Goal: Transaction & Acquisition: Purchase product/service

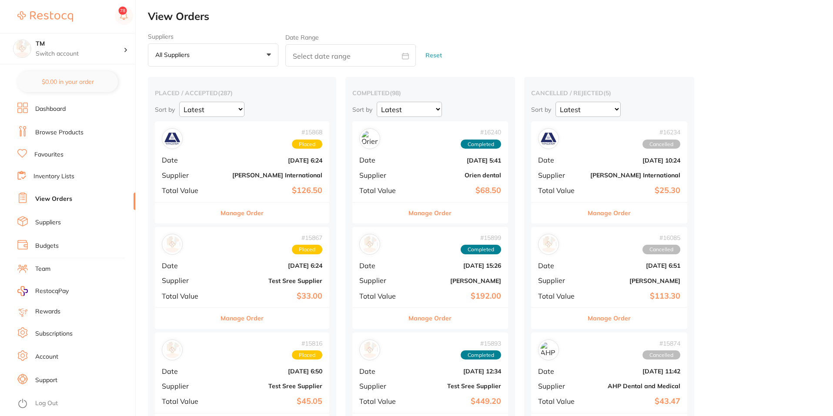
click at [57, 107] on link "Dashboard" at bounding box center [50, 109] width 30 height 9
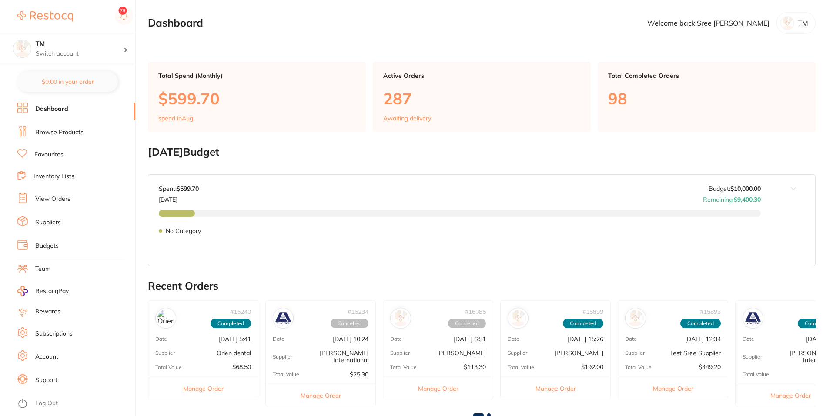
click at [51, 134] on link "Browse Products" at bounding box center [59, 132] width 48 height 9
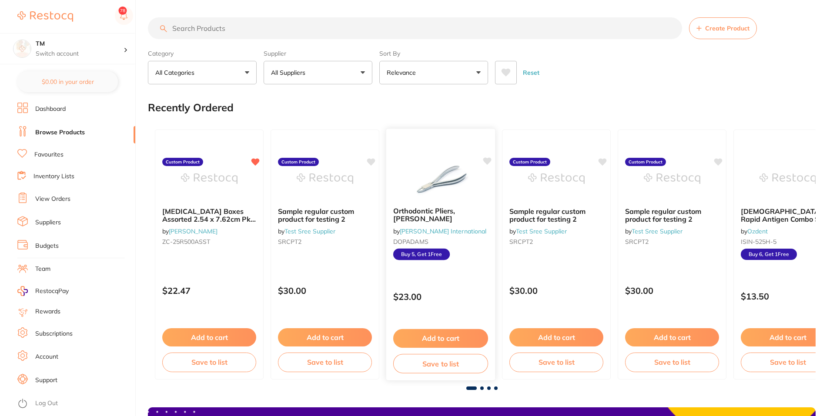
click at [435, 194] on img at bounding box center [440, 178] width 57 height 44
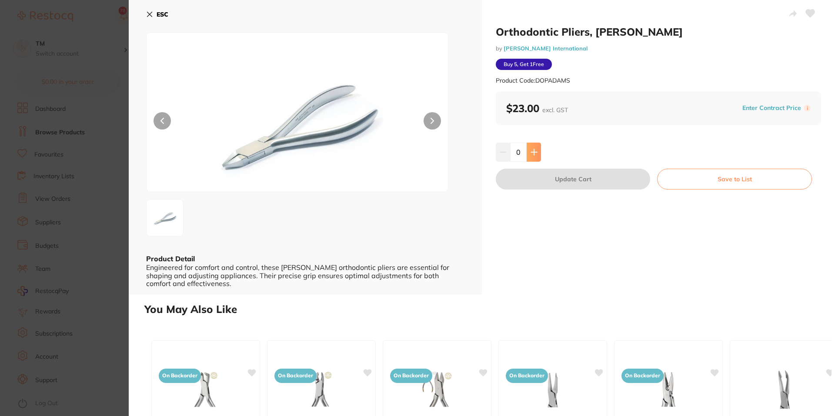
click at [537, 150] on button at bounding box center [534, 152] width 14 height 19
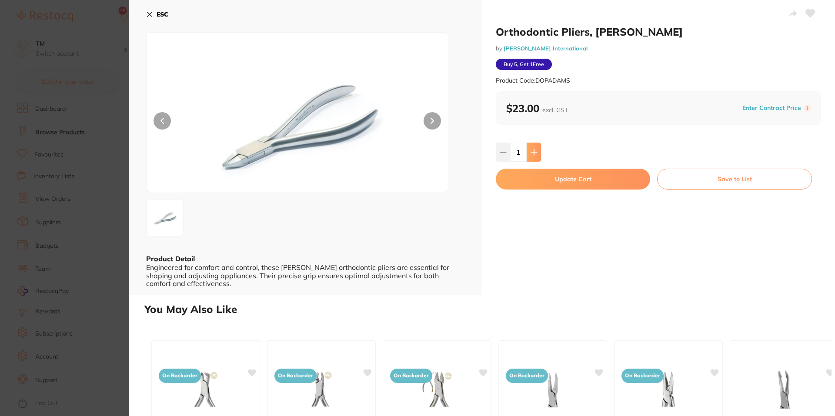
type input "1"
click at [615, 176] on button "Update Cart" at bounding box center [573, 179] width 154 height 21
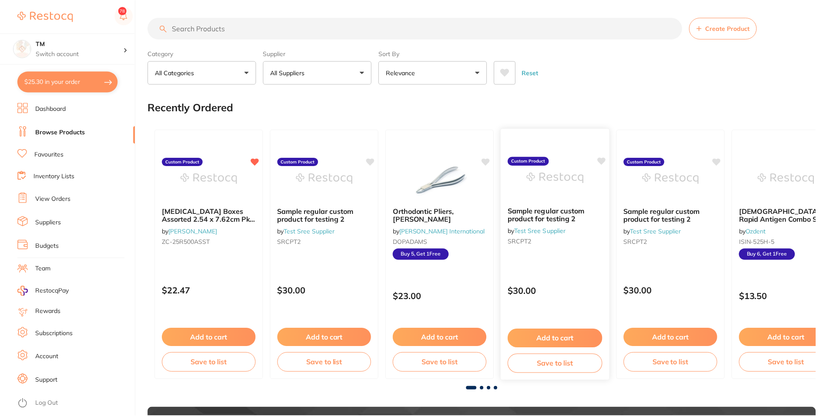
scroll to position [0, 0]
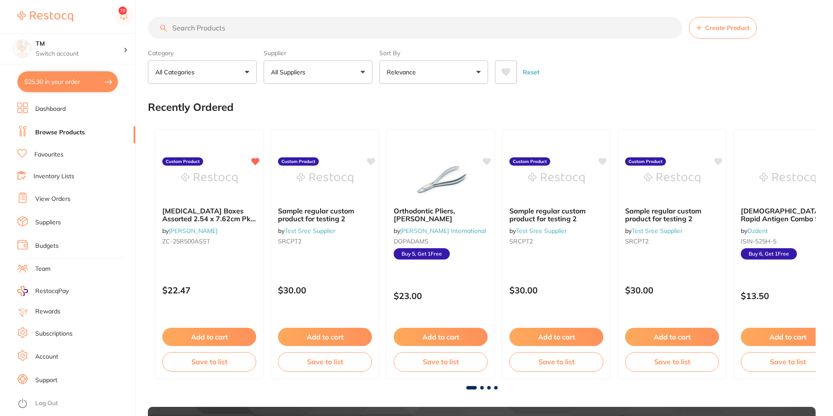
click at [77, 77] on button "$25.30 in your order" at bounding box center [67, 81] width 100 height 21
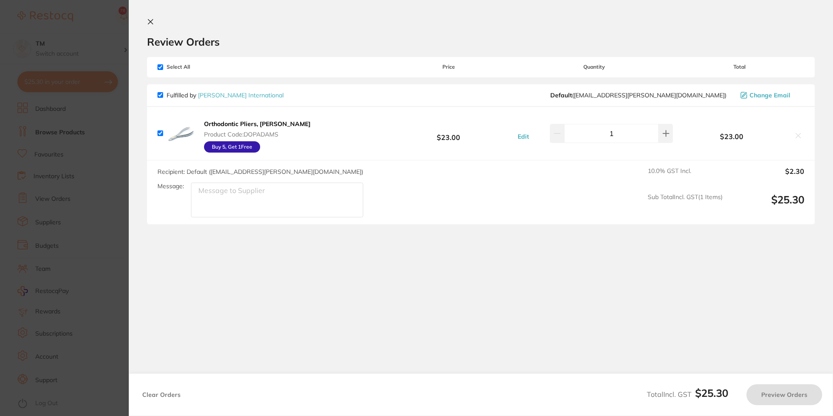
checkbox input "true"
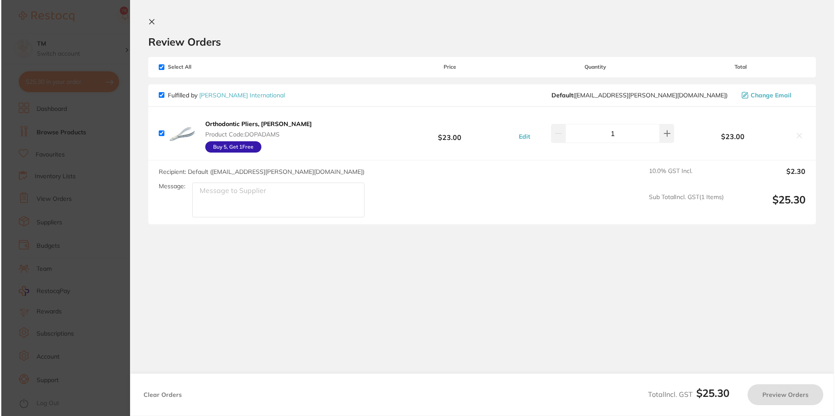
scroll to position [0, 0]
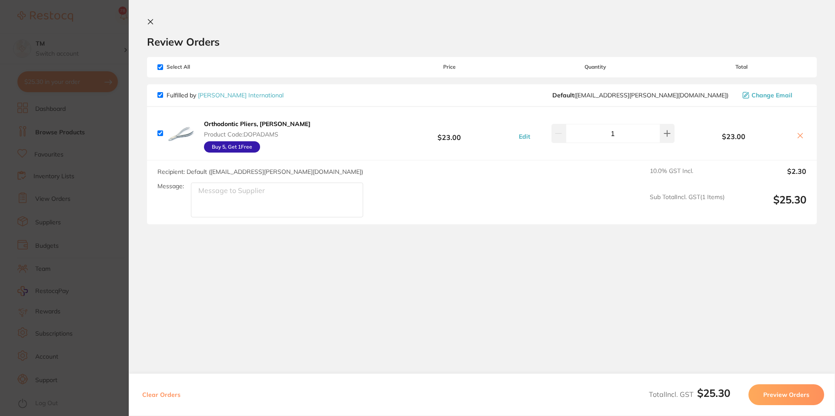
click at [152, 166] on div "Recipient: Default ( [EMAIL_ADDRESS][PERSON_NAME][DOMAIN_NAME] ) Message: 10.0 …" at bounding box center [482, 193] width 670 height 64
click at [94, 158] on section "Update RRP Set your pre negotiated price for this item. Item Agreed RRP (excl. …" at bounding box center [417, 208] width 835 height 416
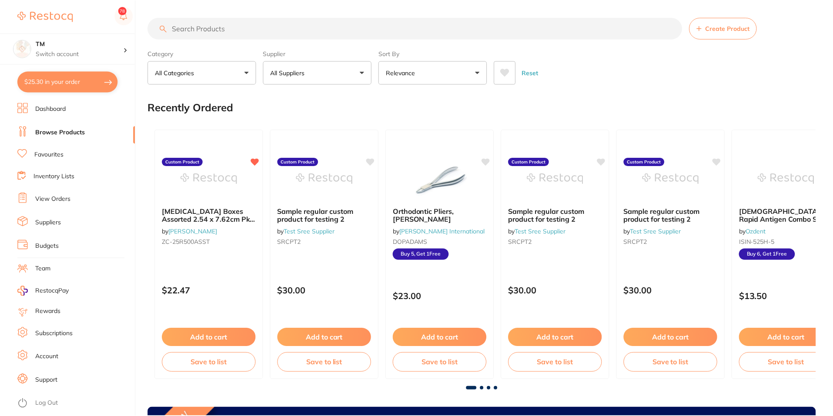
scroll to position [0, 0]
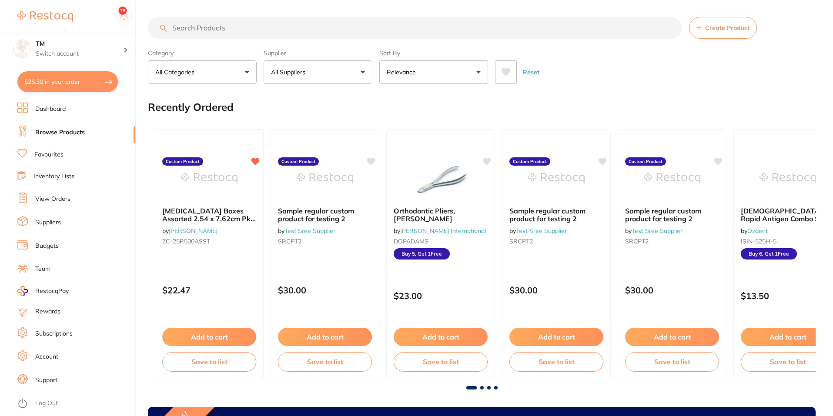
drag, startPoint x: 303, startPoint y: 167, endPoint x: 308, endPoint y: 168, distance: 4.5
click at [303, 166] on img at bounding box center [325, 178] width 57 height 43
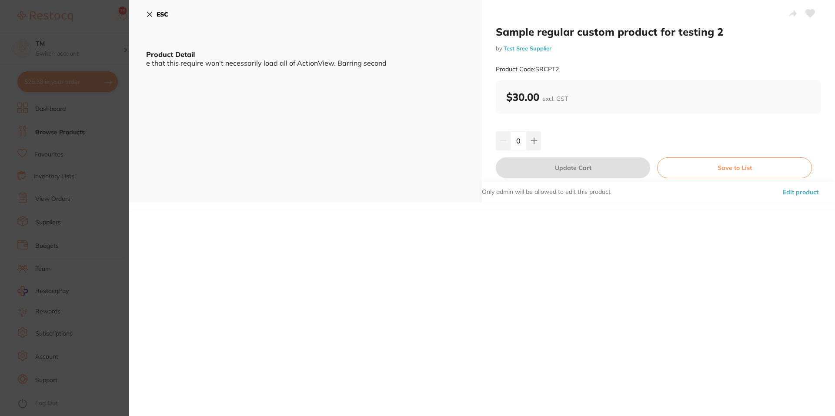
click at [109, 173] on section "Sample regular custom product for testing 2 by Test Sree Supplier Product Code:…" at bounding box center [417, 208] width 835 height 416
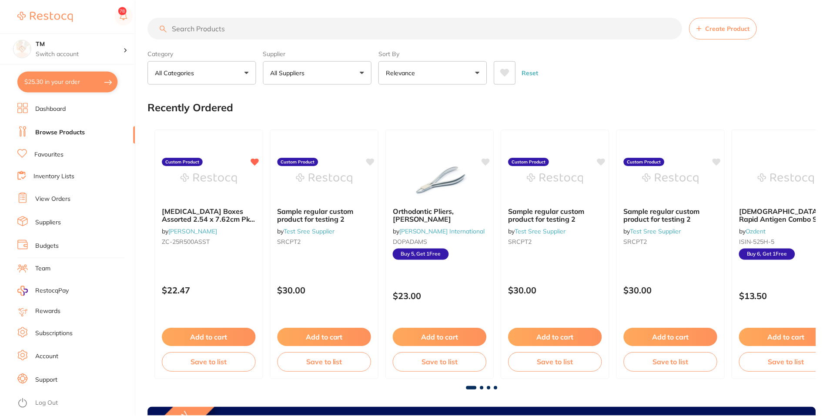
scroll to position [0, 0]
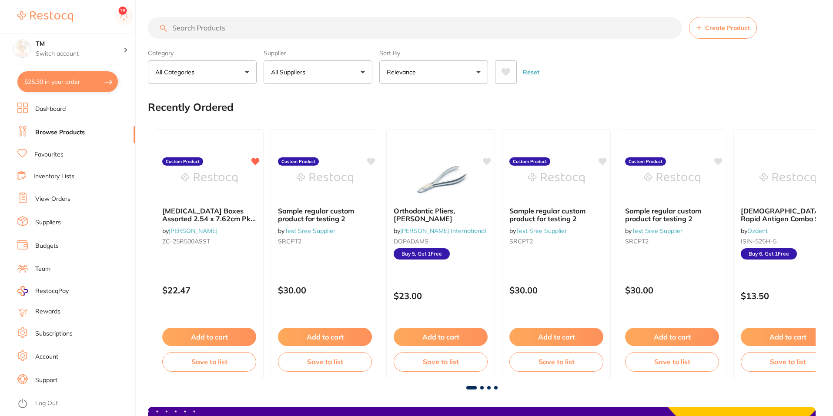
click at [42, 220] on link "Suppliers" at bounding box center [48, 222] width 26 height 9
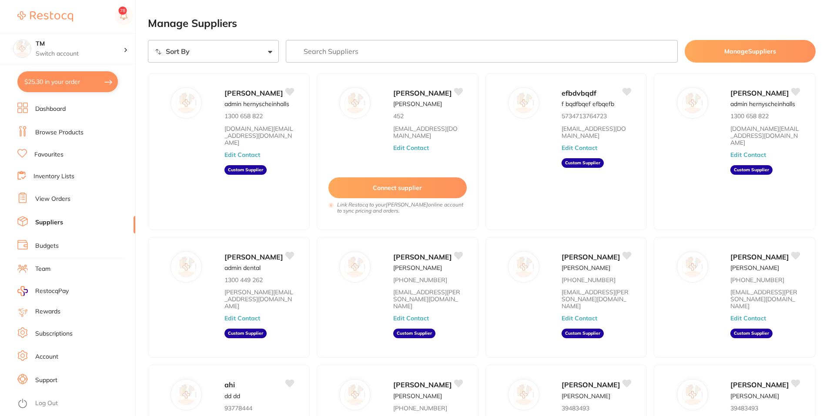
click at [55, 197] on link "View Orders" at bounding box center [52, 199] width 35 height 9
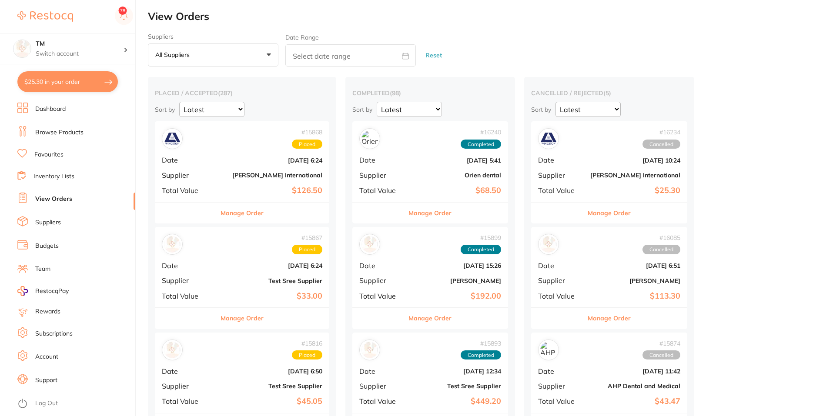
click at [49, 130] on link "Browse Products" at bounding box center [59, 132] width 48 height 9
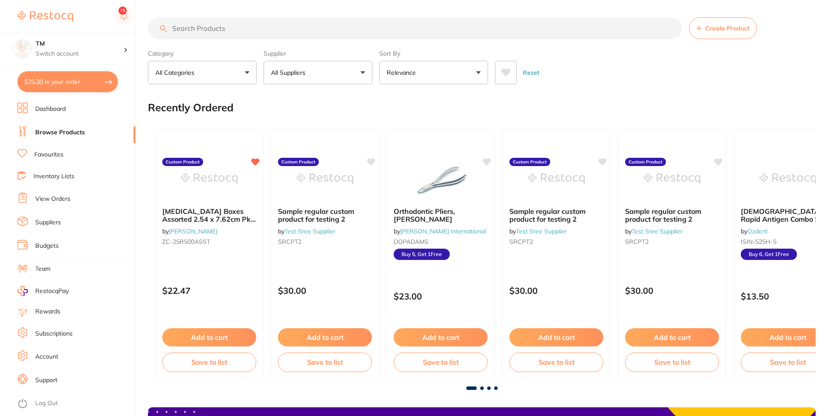
click at [65, 109] on link "Dashboard" at bounding box center [50, 109] width 30 height 9
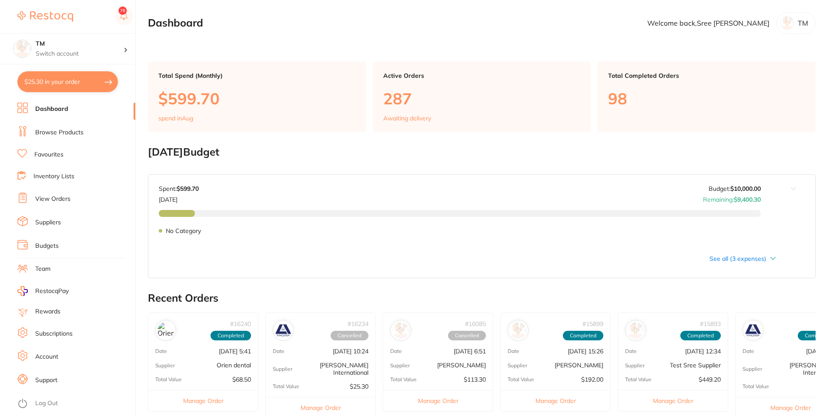
click at [64, 131] on link "Browse Products" at bounding box center [59, 132] width 48 height 9
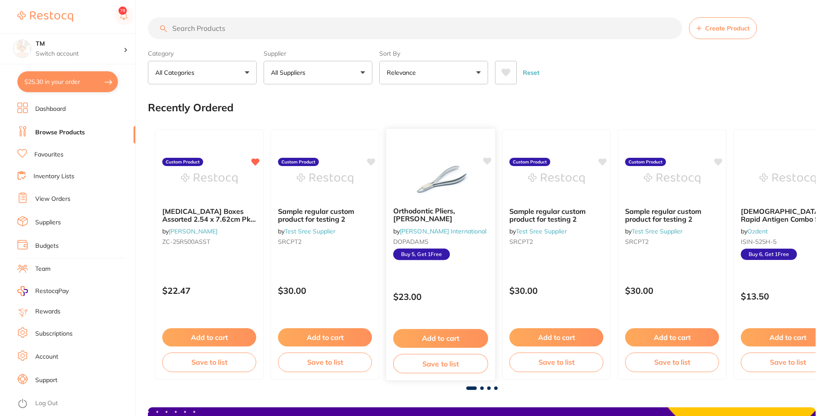
click at [448, 268] on div "Orthodontic Pliers, [PERSON_NAME] by [PERSON_NAME] International DOPADAMS Buy 5…" at bounding box center [441, 254] width 110 height 253
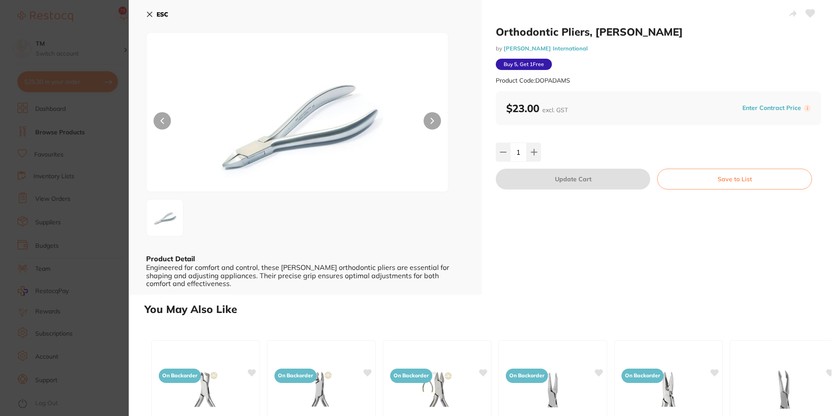
click at [151, 13] on icon at bounding box center [149, 14] width 5 height 5
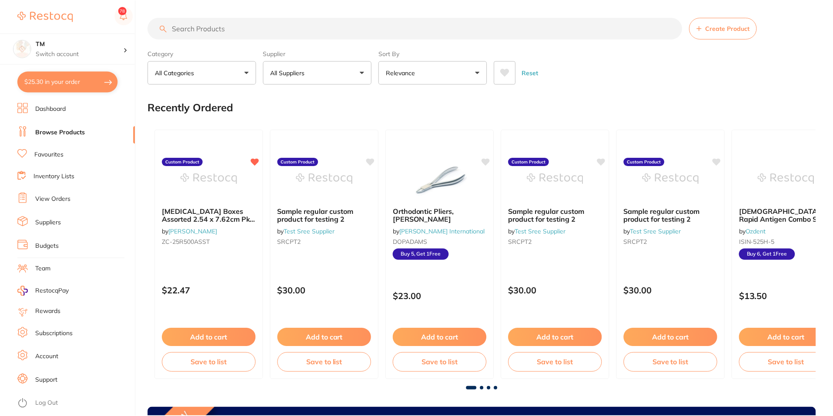
scroll to position [0, 0]
